Goal: Transaction & Acquisition: Purchase product/service

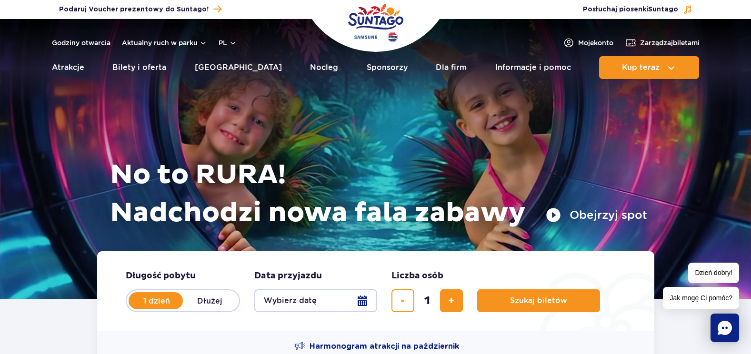
click at [358, 303] on button "Wybierz datę" at bounding box center [315, 301] width 123 height 23
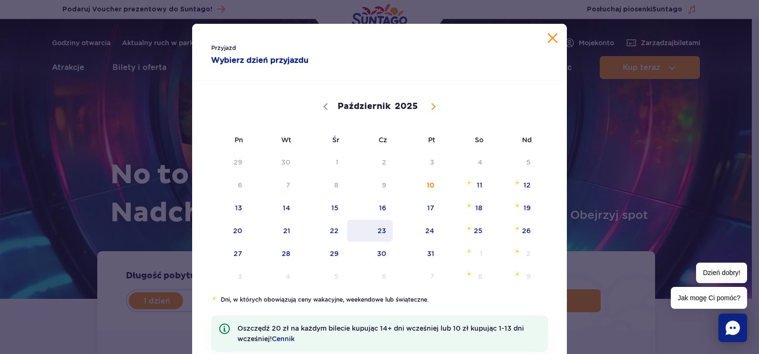
click at [386, 232] on span "23" at bounding box center [370, 231] width 48 height 22
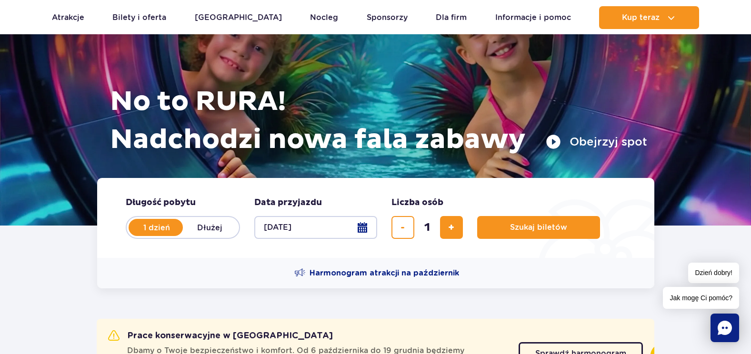
scroll to position [143, 0]
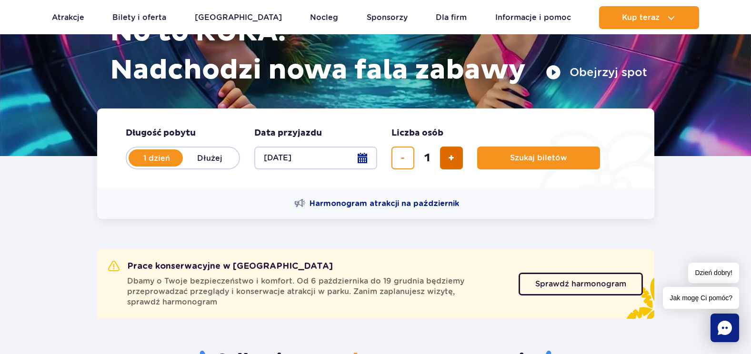
click at [454, 158] on span "dodaj bilet" at bounding box center [451, 158] width 6 height 0
type input "2"
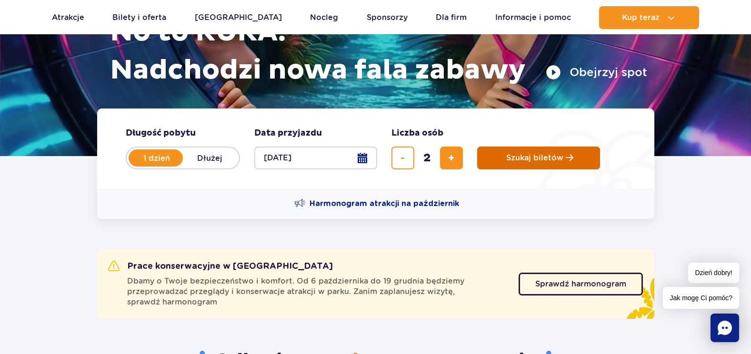
click at [515, 160] on span "Szukaj biletów" at bounding box center [534, 158] width 57 height 9
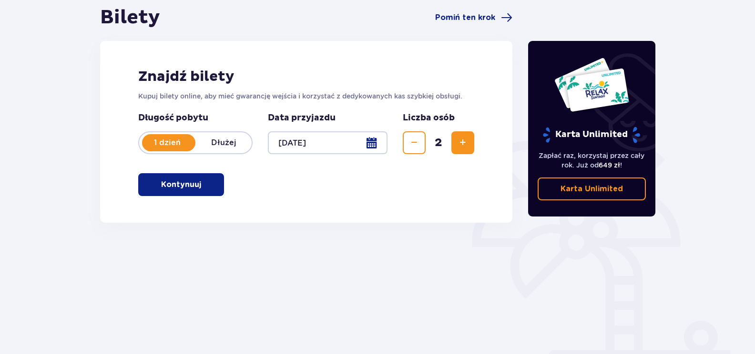
scroll to position [48, 0]
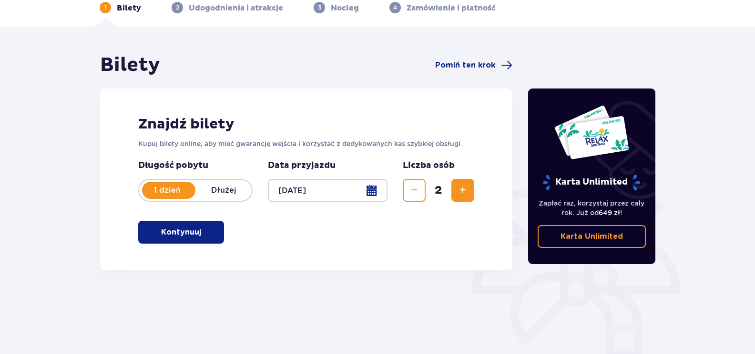
click at [210, 232] on button "Kontynuuj" at bounding box center [181, 232] width 86 height 23
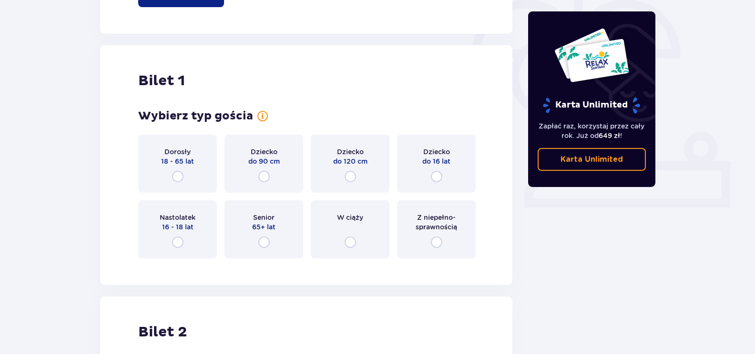
scroll to position [318, 0]
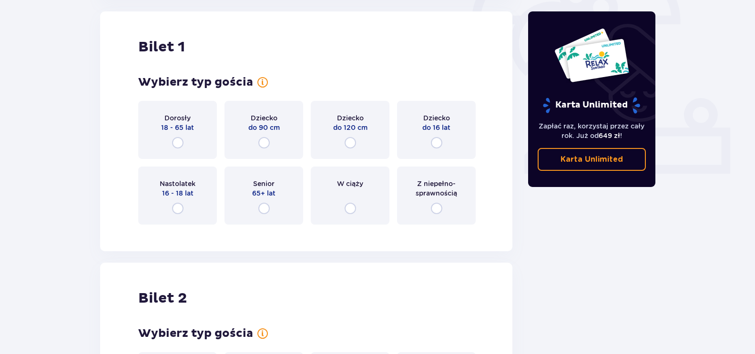
click at [178, 144] on input "radio" at bounding box center [177, 142] width 11 height 11
radio input "true"
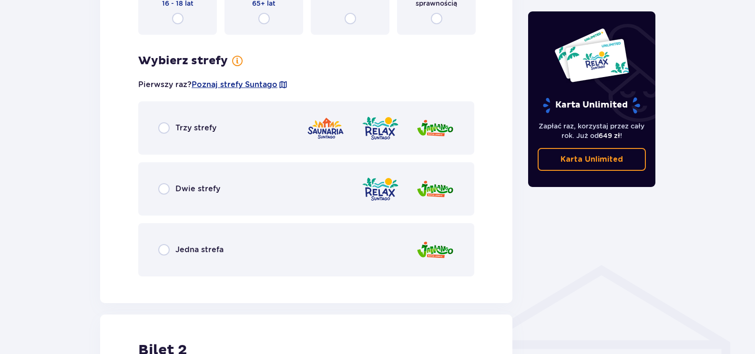
scroll to position [551, 0]
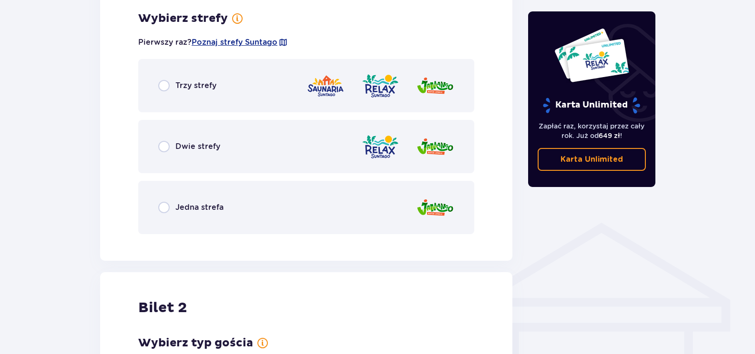
click at [157, 150] on div "Dwie strefy" at bounding box center [306, 146] width 336 height 53
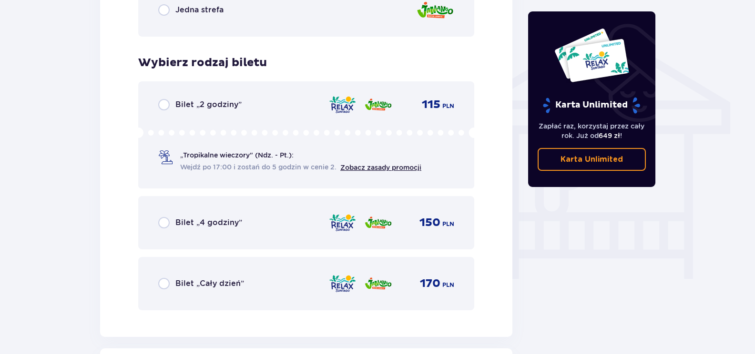
scroll to position [793, 0]
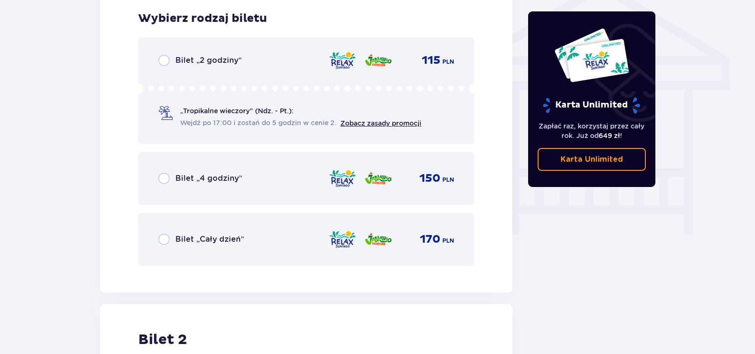
click at [161, 233] on div "Bilet „Cały dzień” 170 PLN" at bounding box center [306, 240] width 296 height 20
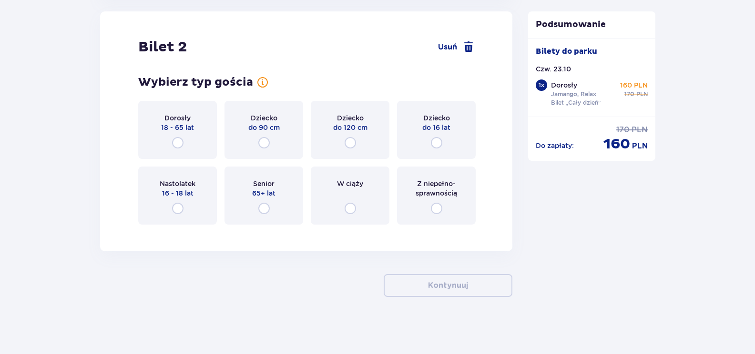
click at [174, 149] on div "Dorosły 18 - 65 lat" at bounding box center [177, 130] width 79 height 58
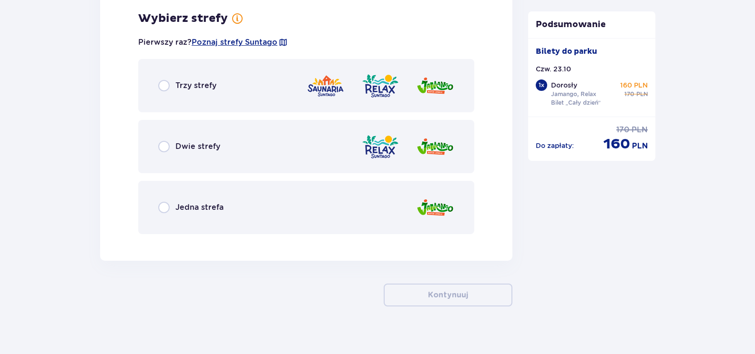
click at [164, 152] on input "radio" at bounding box center [163, 146] width 11 height 11
radio input "true"
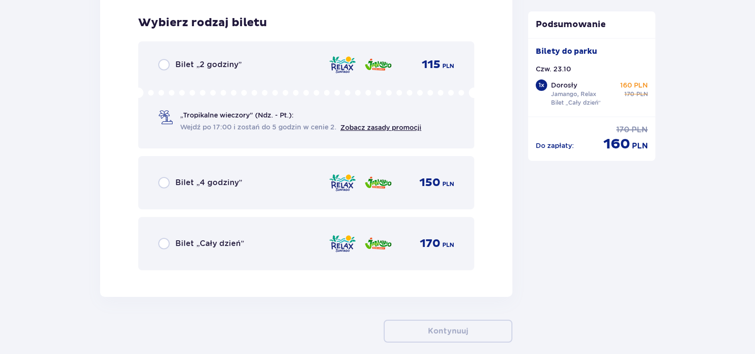
scroll to position [1560, 0]
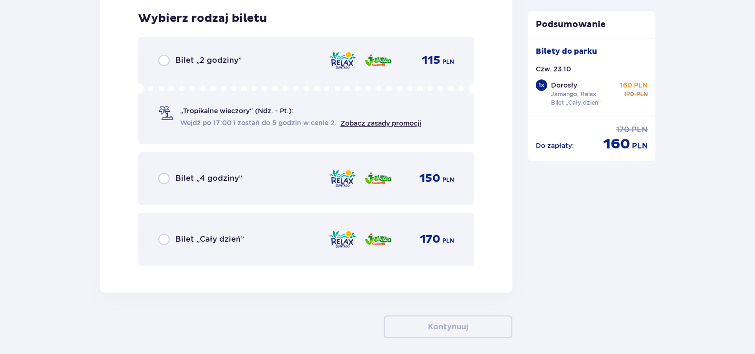
click at [161, 236] on input "radio" at bounding box center [163, 239] width 11 height 11
radio input "true"
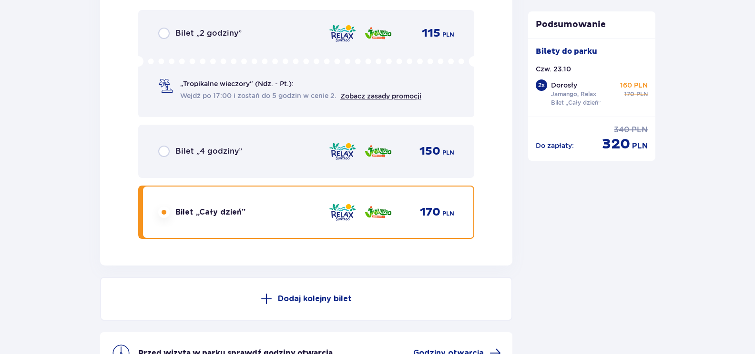
scroll to position [1699, 0]
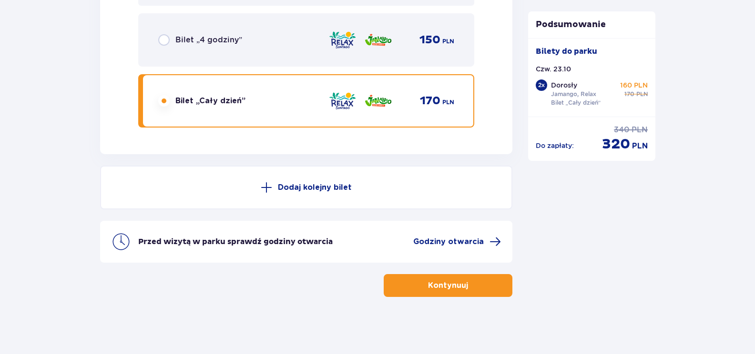
click at [465, 284] on span "button" at bounding box center [469, 285] width 11 height 11
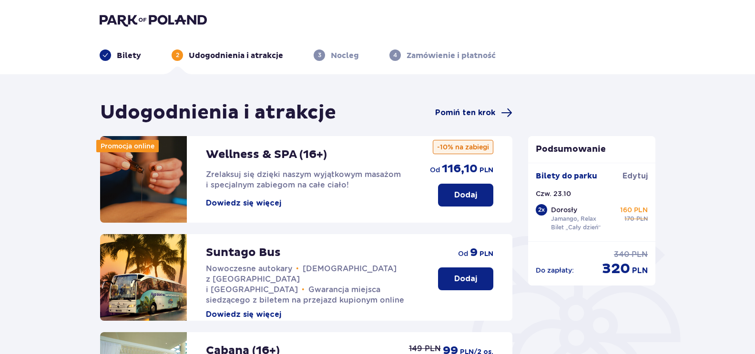
click at [469, 111] on span "Pomiń ten krok" at bounding box center [465, 113] width 60 height 10
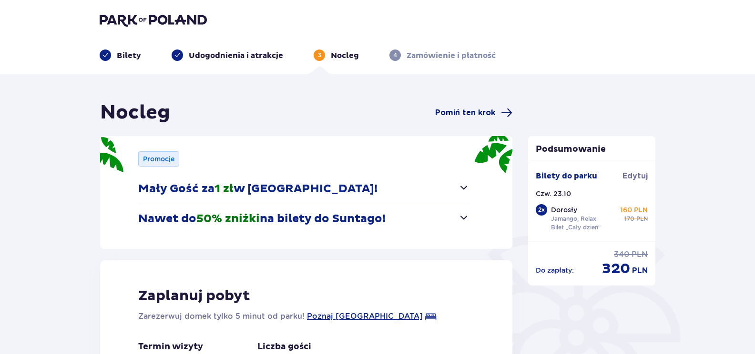
click at [485, 110] on span "Pomiń ten krok" at bounding box center [465, 113] width 60 height 10
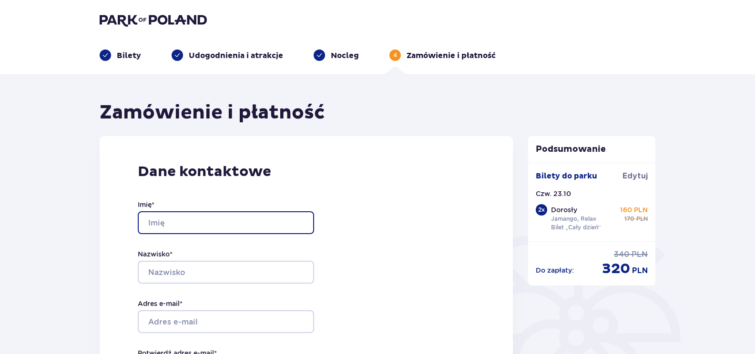
click at [160, 223] on input "Imię *" at bounding box center [226, 223] width 176 height 23
type input "Bartłomiej"
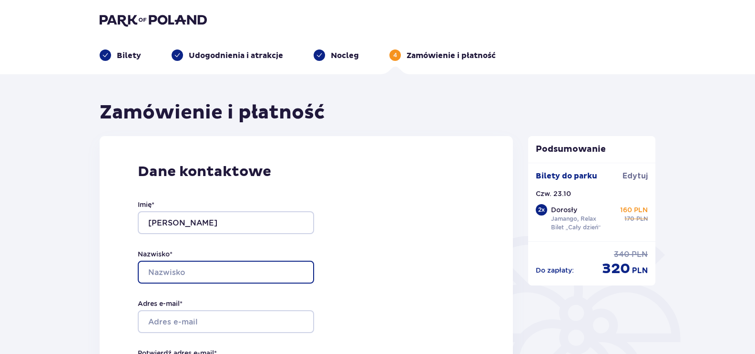
type input "Wiśniewski"
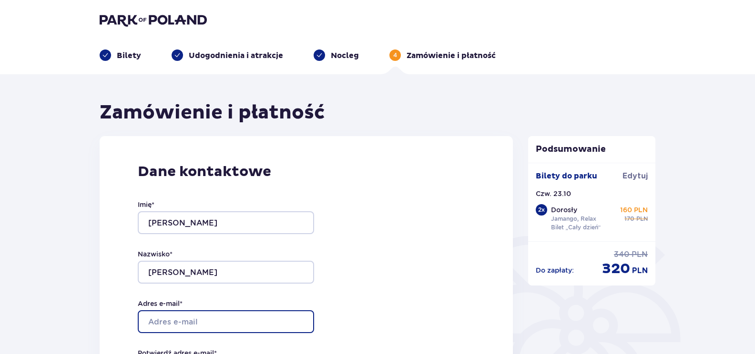
type input "bartlomiej.wisniewski@porscheinterauto.pl"
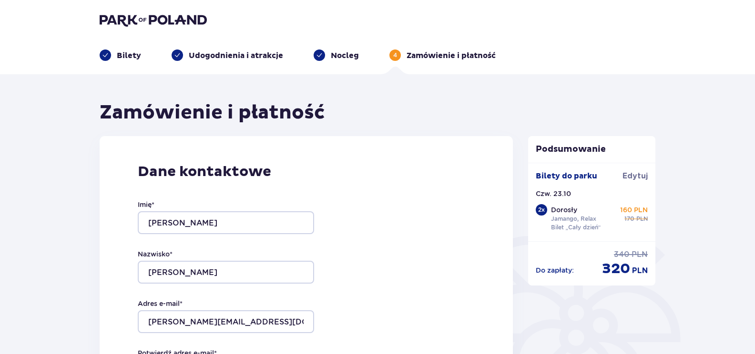
type input "bartlomiej.wisniewski@porscheinterauto.pl"
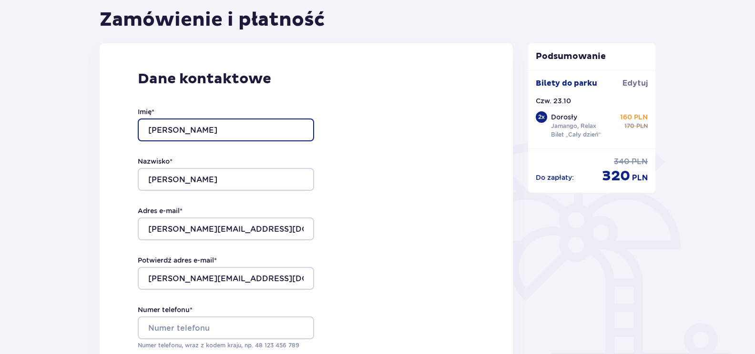
scroll to position [95, 0]
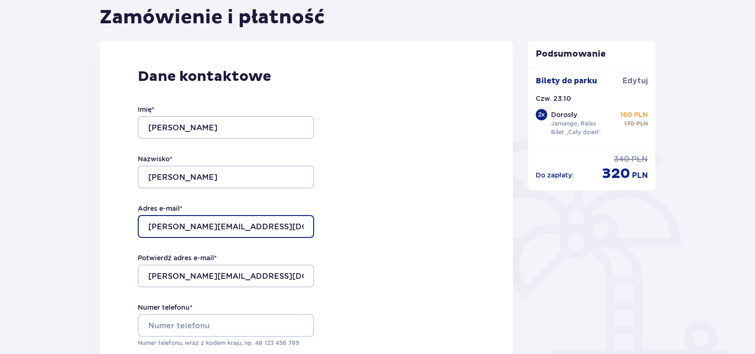
click at [288, 226] on input "bartlomiej.wisniewski@porscheinterauto.pl" at bounding box center [226, 226] width 176 height 23
type input "[EMAIL_ADDRESS][DOMAIN_NAME]"
click at [388, 224] on div "Dane kontaktowe Imię * Bartłomiej Nazwisko * Wiśniewski Adres e-mail * b_wisnie…" at bounding box center [306, 243] width 413 height 404
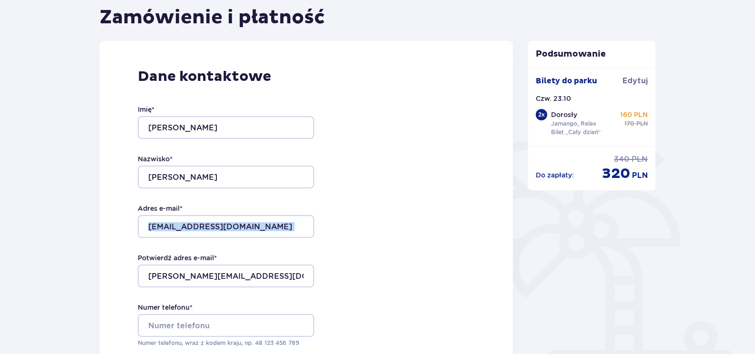
click at [388, 224] on div "Dane kontaktowe Imię * Bartłomiej Nazwisko * Wiśniewski Adres e-mail * b_wisnie…" at bounding box center [306, 243] width 413 height 404
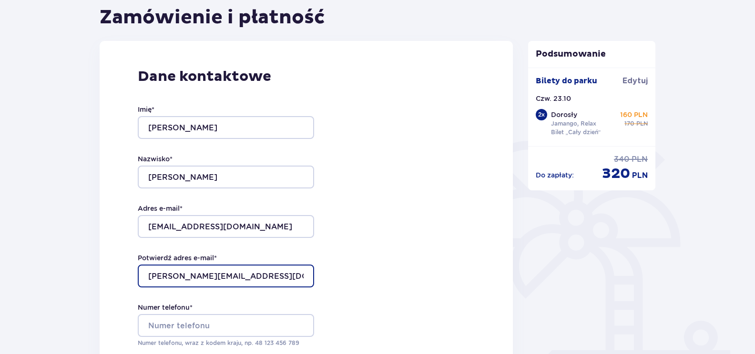
click at [262, 278] on input "bartlomiej.wisniewski@porscheinterauto.pl" at bounding box center [226, 276] width 176 height 23
type input "[EMAIL_ADDRESS][DOMAIN_NAME]"
click at [377, 222] on div "Dane kontaktowe Imię * Bartłomiej Nazwisko * Wiśniewski Adres e-mail * b_wisnie…" at bounding box center [306, 243] width 413 height 404
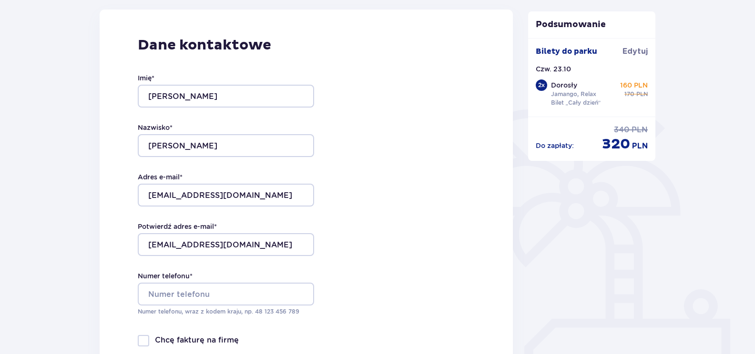
scroll to position [191, 0]
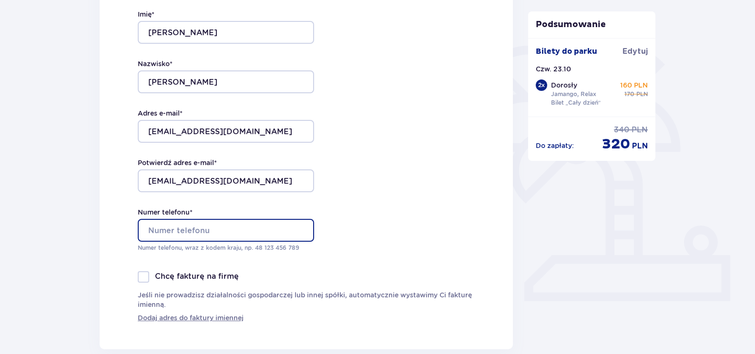
click at [194, 222] on input "Numer telefonu *" at bounding box center [226, 230] width 176 height 23
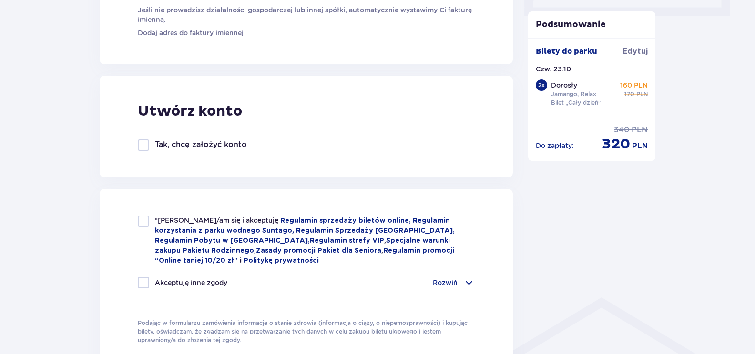
scroll to position [476, 0]
type input "791440535"
click at [144, 223] on div at bounding box center [143, 220] width 11 height 11
checkbox input "true"
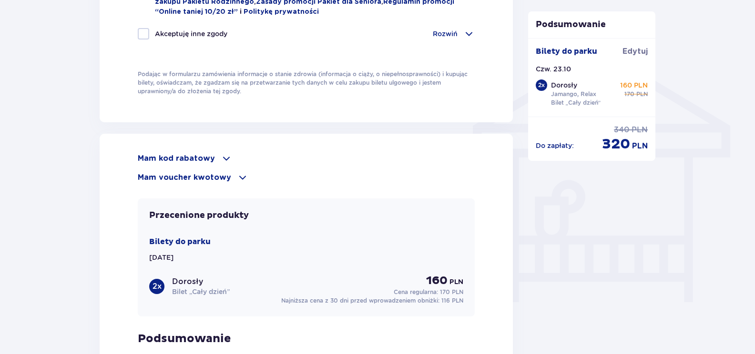
scroll to position [810, 0]
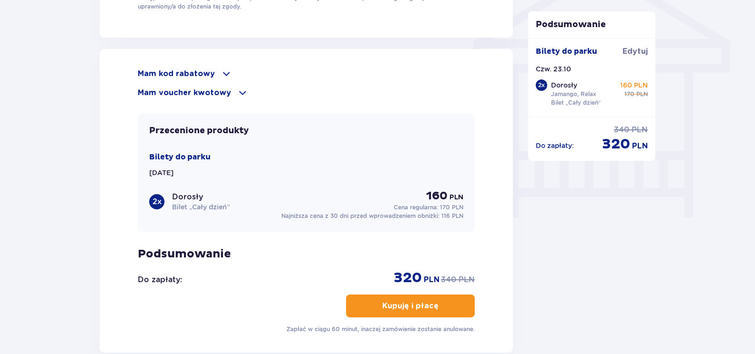
click at [408, 308] on p "Kupuję i płacę" at bounding box center [410, 306] width 56 height 10
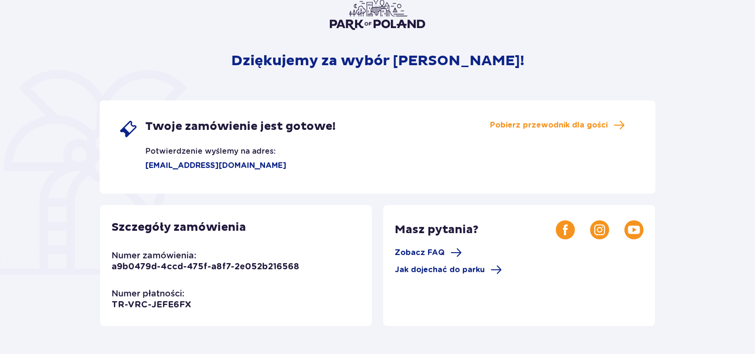
scroll to position [71, 0]
